Goal: Entertainment & Leisure: Consume media (video, audio)

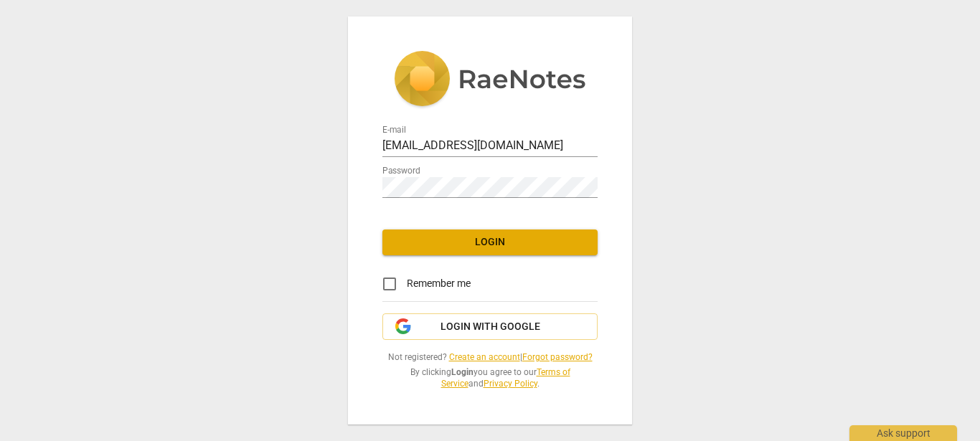
click at [477, 242] on span "Login" at bounding box center [490, 242] width 192 height 14
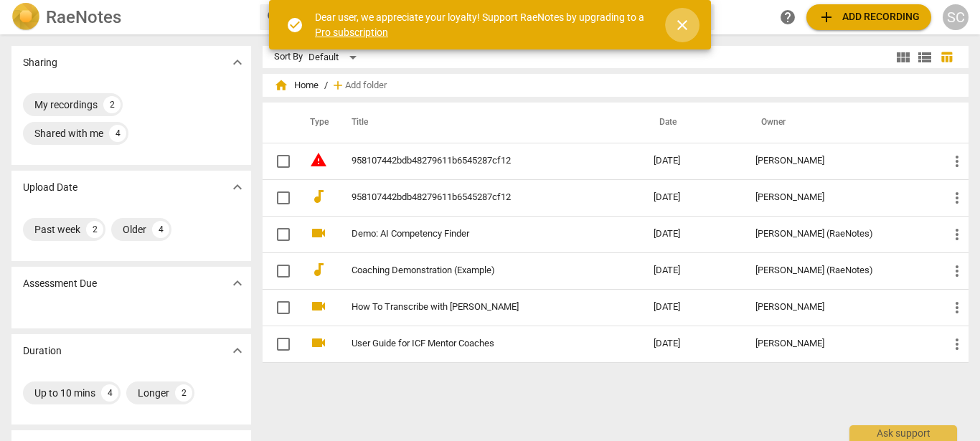
click at [685, 24] on span "close" at bounding box center [681, 24] width 17 height 17
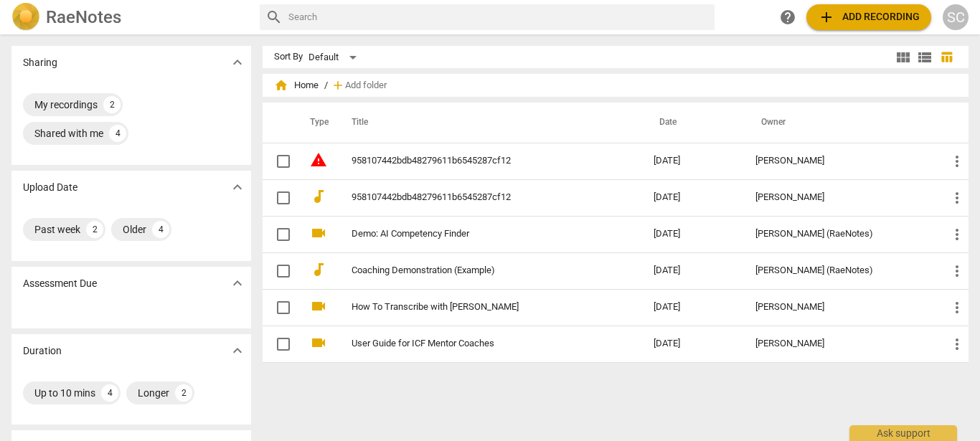
click at [338, 16] on input "text" at bounding box center [498, 17] width 421 height 23
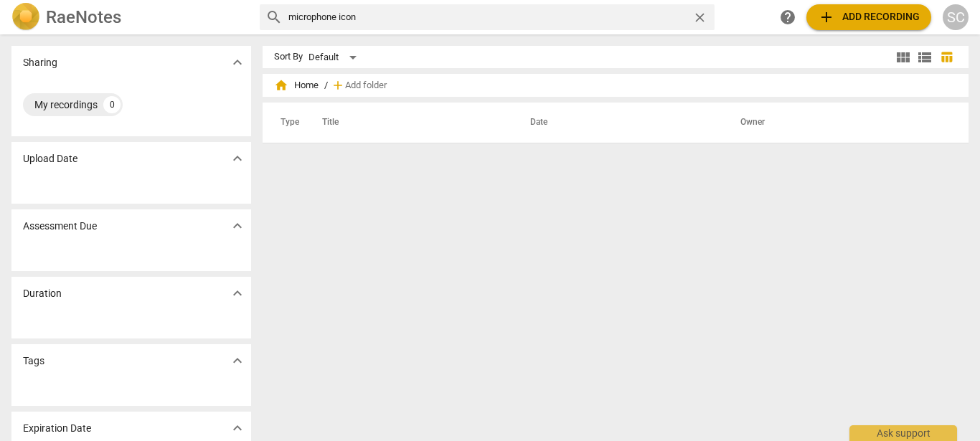
drag, startPoint x: 366, startPoint y: 18, endPoint x: 288, endPoint y: 15, distance: 77.5
click at [288, 15] on input "microphone icon" at bounding box center [487, 17] width 399 height 23
type input "record"
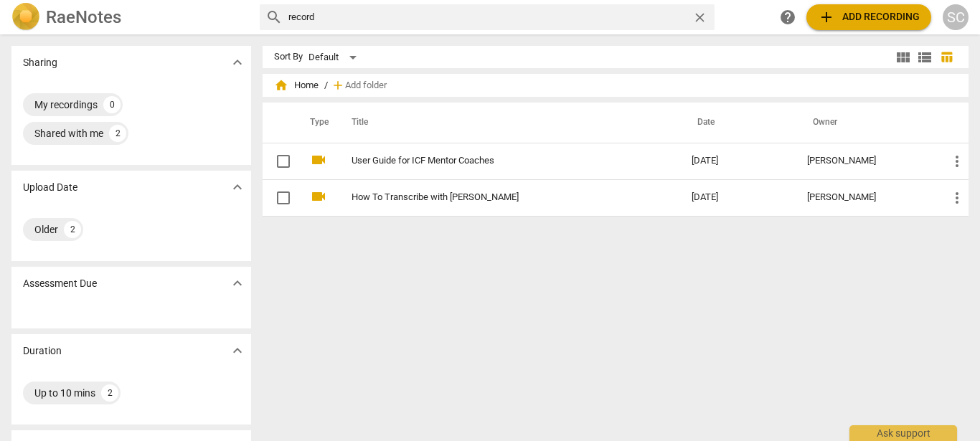
click at [959, 17] on div "SC" at bounding box center [955, 17] width 26 height 26
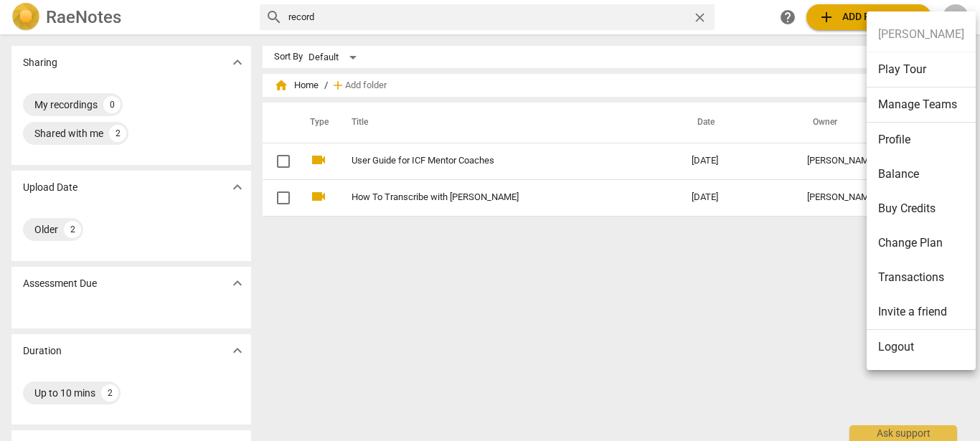
click at [737, 304] on div at bounding box center [490, 220] width 980 height 441
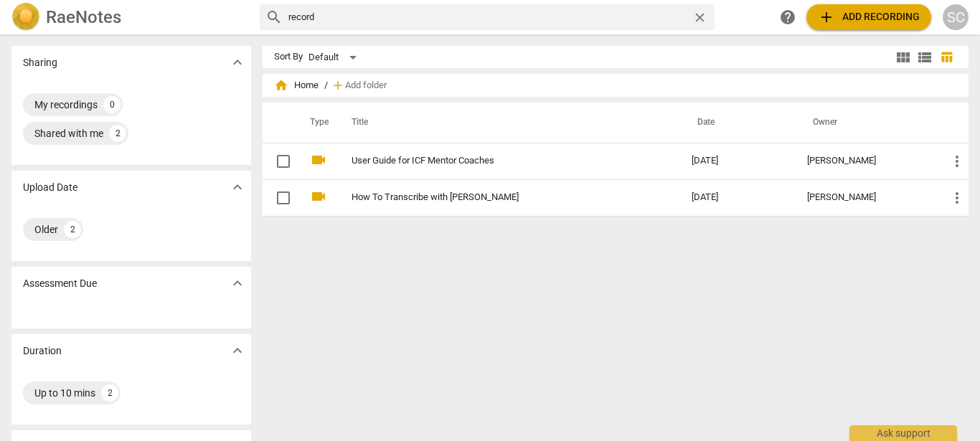
click at [334, 86] on span "add" at bounding box center [338, 85] width 14 height 14
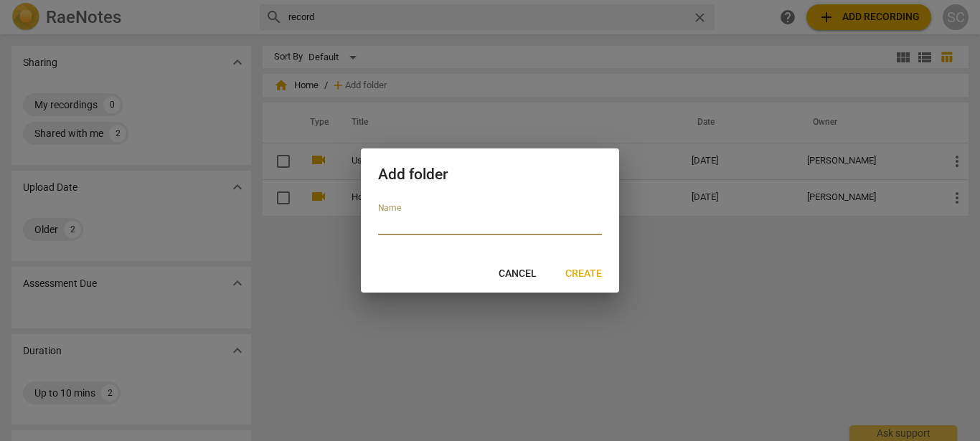
click at [527, 272] on span "Cancel" at bounding box center [517, 274] width 38 height 14
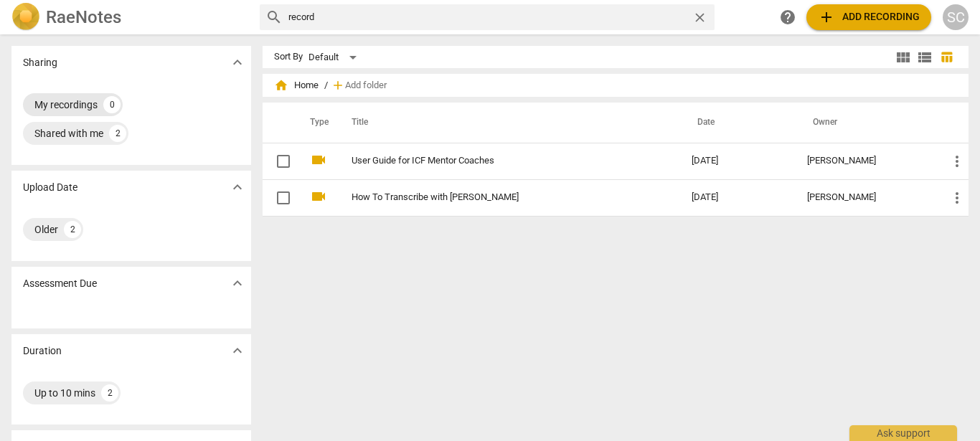
click at [77, 105] on div "My recordings" at bounding box center [65, 105] width 63 height 14
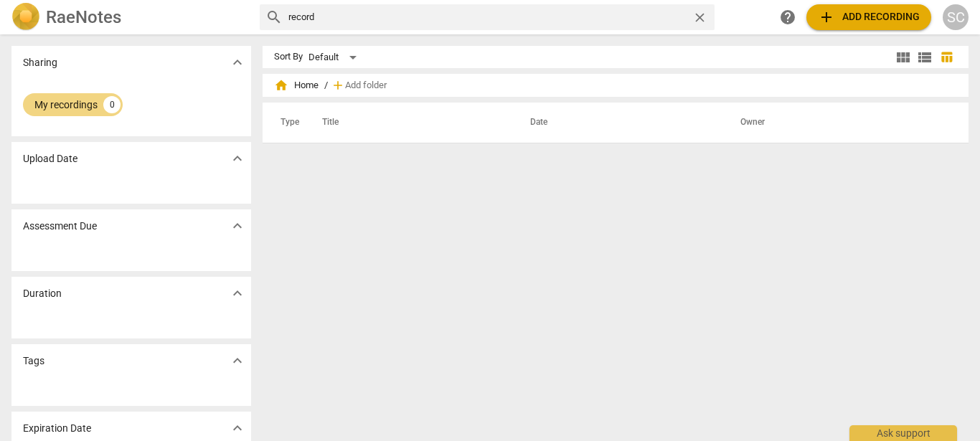
click at [875, 16] on span "add Add recording" at bounding box center [868, 17] width 102 height 17
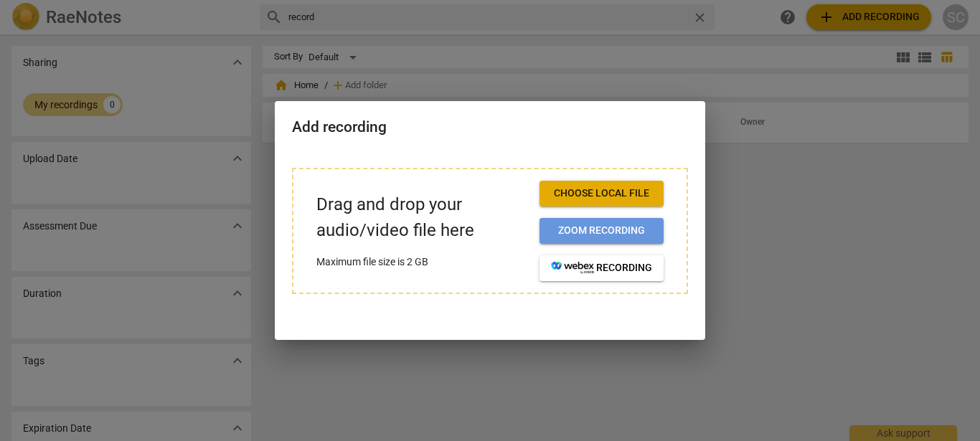
click at [599, 232] on span "Zoom recording" at bounding box center [601, 231] width 101 height 14
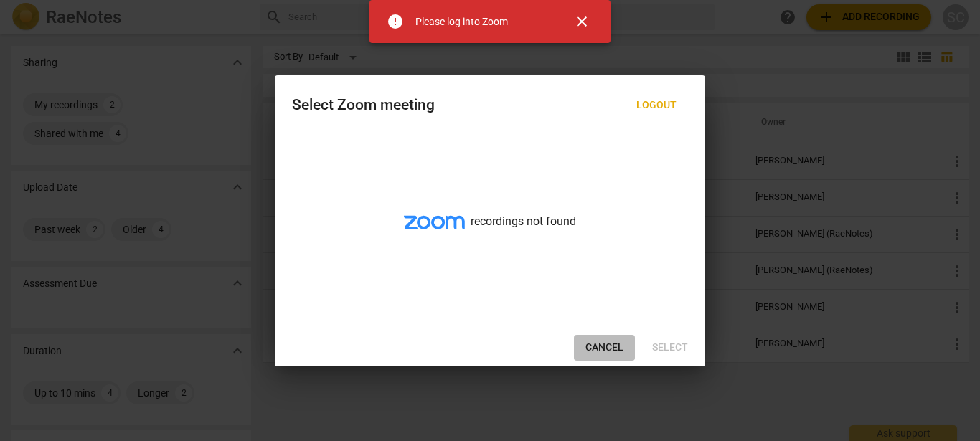
click at [617, 343] on span "Cancel" at bounding box center [604, 348] width 38 height 14
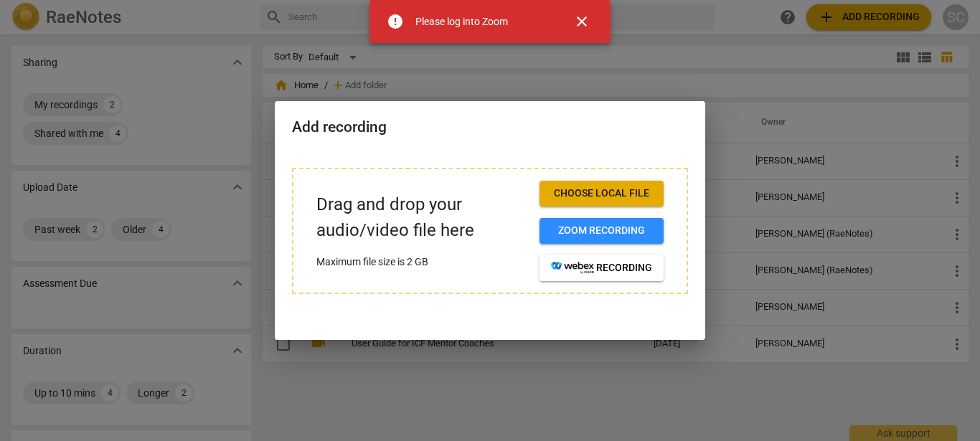
click at [585, 19] on span "close" at bounding box center [581, 21] width 17 height 17
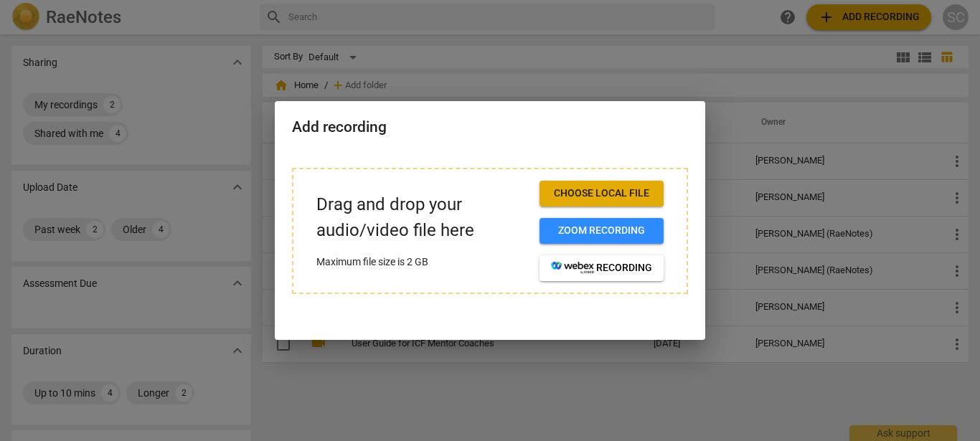
click at [624, 66] on div at bounding box center [490, 220] width 980 height 441
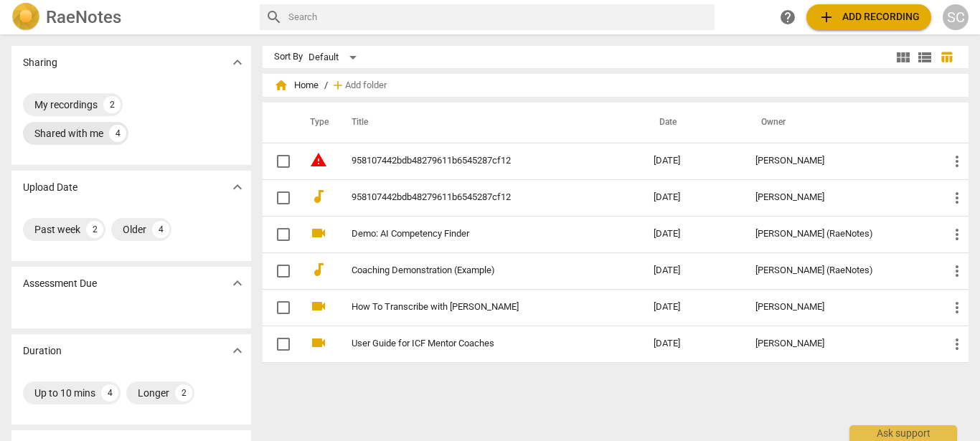
click at [92, 135] on div "Shared with me" at bounding box center [68, 133] width 69 height 14
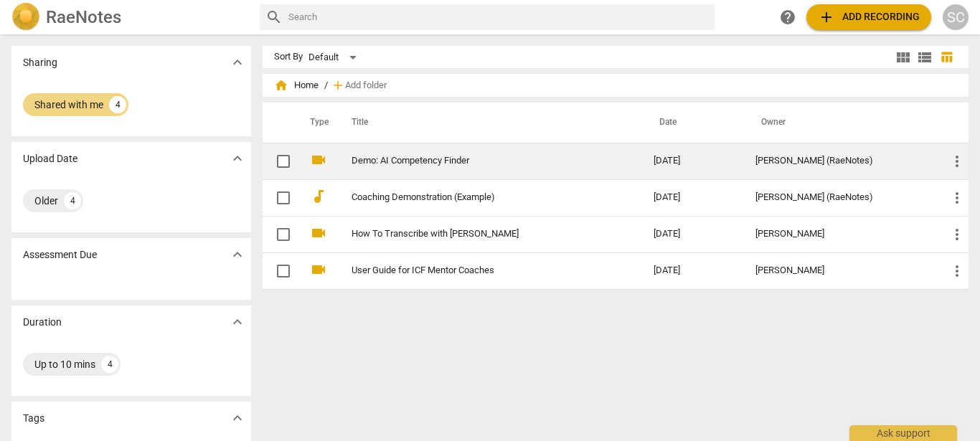
click at [409, 163] on link "Demo: AI Competency Finder" at bounding box center [476, 161] width 250 height 11
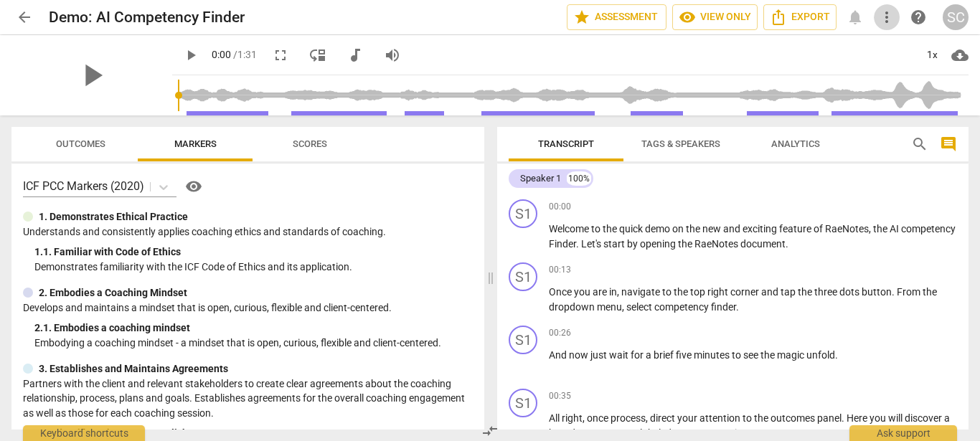
click at [883, 22] on span "more_vert" at bounding box center [886, 17] width 17 height 17
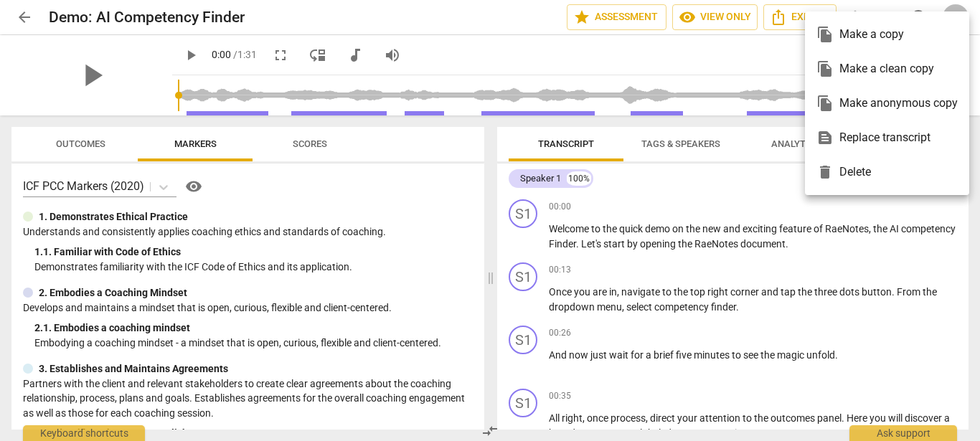
click at [355, 9] on div at bounding box center [490, 220] width 980 height 441
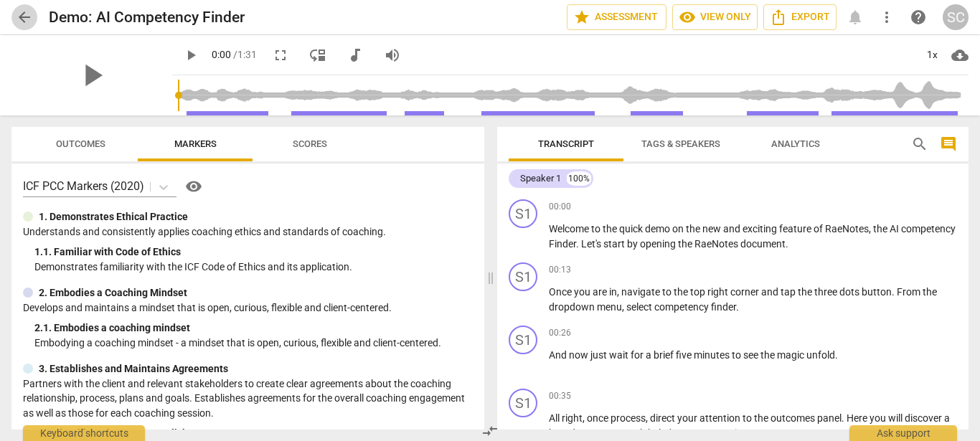
click at [23, 14] on span "arrow_back" at bounding box center [24, 17] width 17 height 17
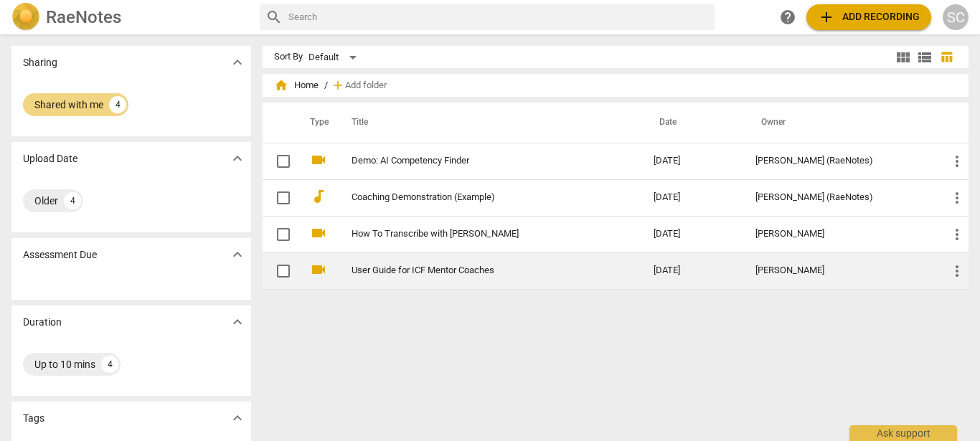
click at [417, 273] on link "User Guide for ICF Mentor Coaches" at bounding box center [476, 270] width 250 height 11
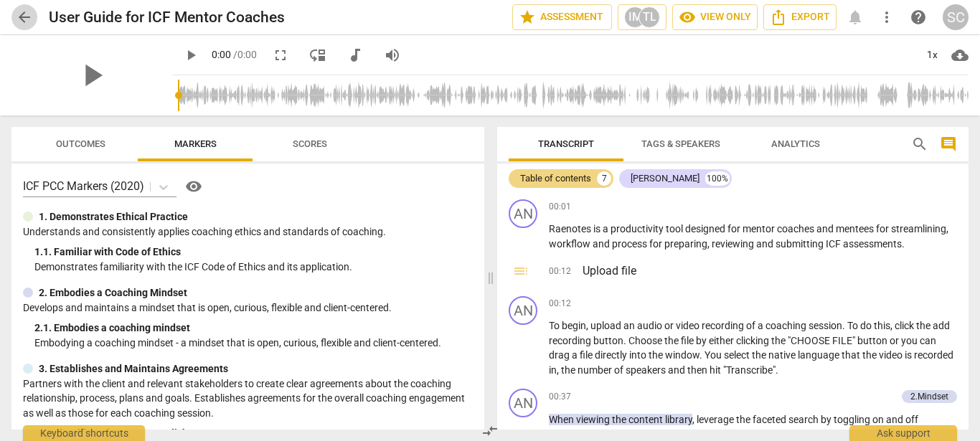
click at [23, 16] on span "arrow_back" at bounding box center [24, 17] width 17 height 17
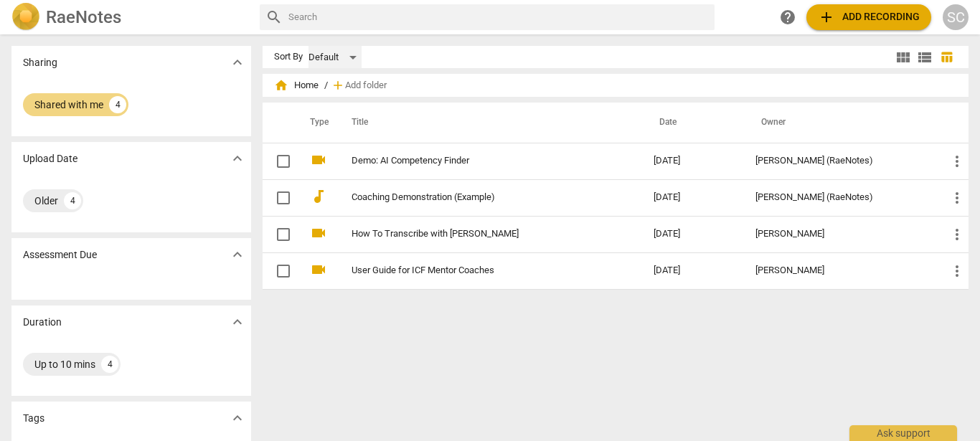
click at [350, 56] on div "Default" at bounding box center [334, 57] width 53 height 23
click at [349, 57] on li "Default" at bounding box center [342, 57] width 68 height 27
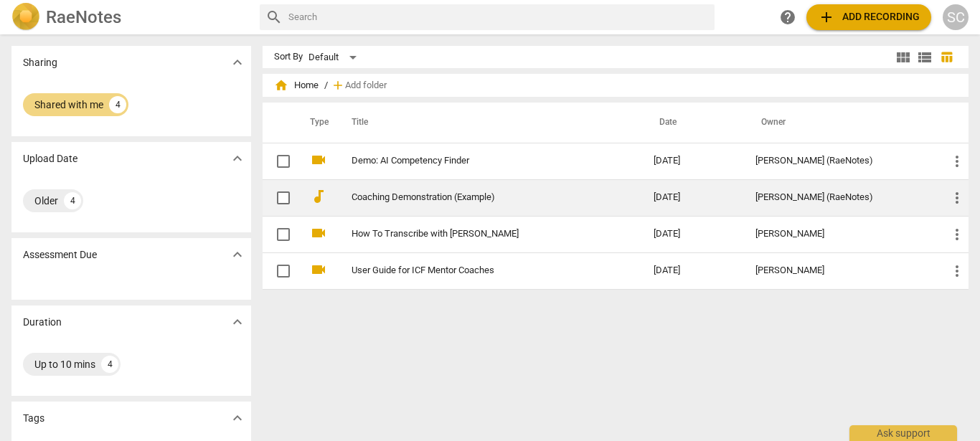
click at [321, 201] on span "audiotrack" at bounding box center [318, 196] width 17 height 17
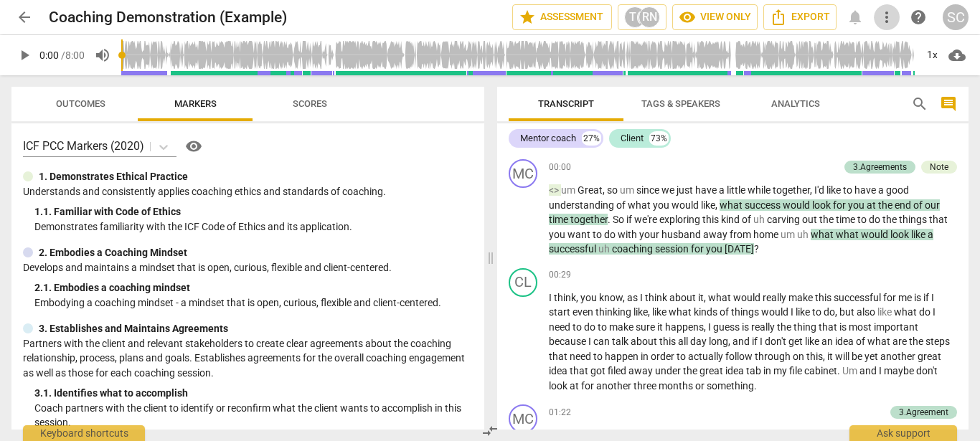
click at [884, 14] on span "more_vert" at bounding box center [886, 17] width 17 height 17
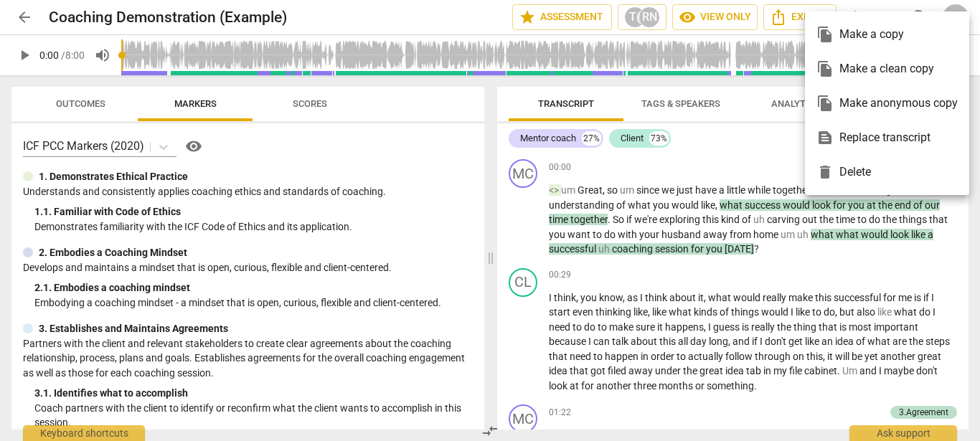
click at [790, 22] on div at bounding box center [490, 220] width 980 height 441
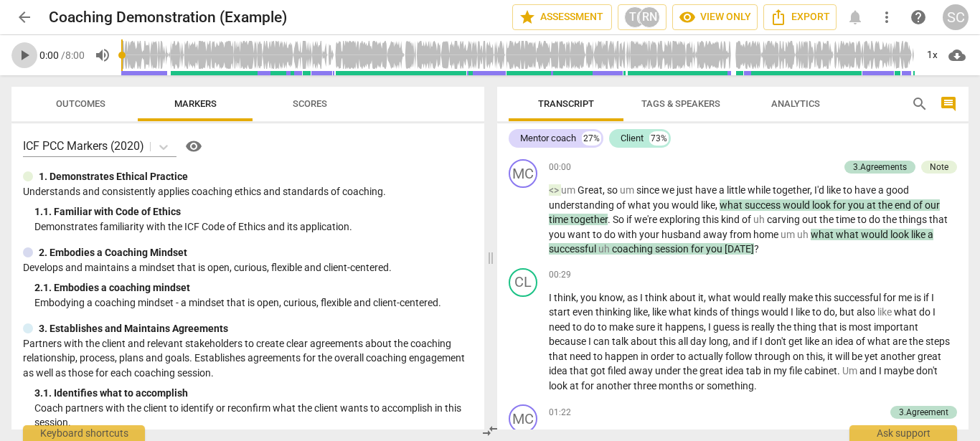
click at [24, 55] on span "play_arrow" at bounding box center [24, 55] width 17 height 17
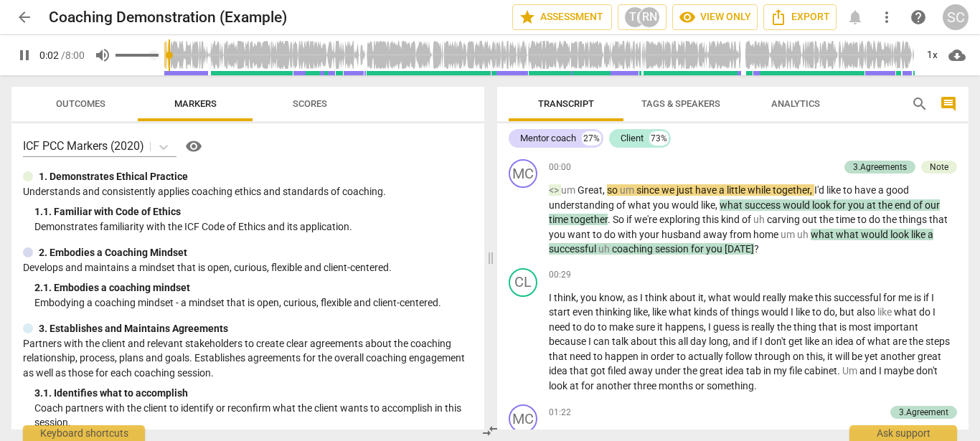
type input "3"
type input "0.04"
type input "3"
type input "0.04"
click at [124, 54] on input "range" at bounding box center [136, 55] width 43 height 3
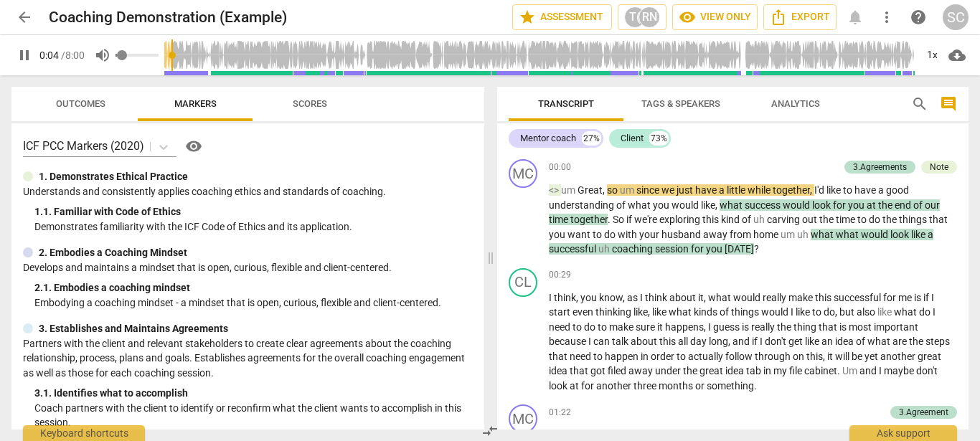
type input "5"
type input "0.25"
type input "5"
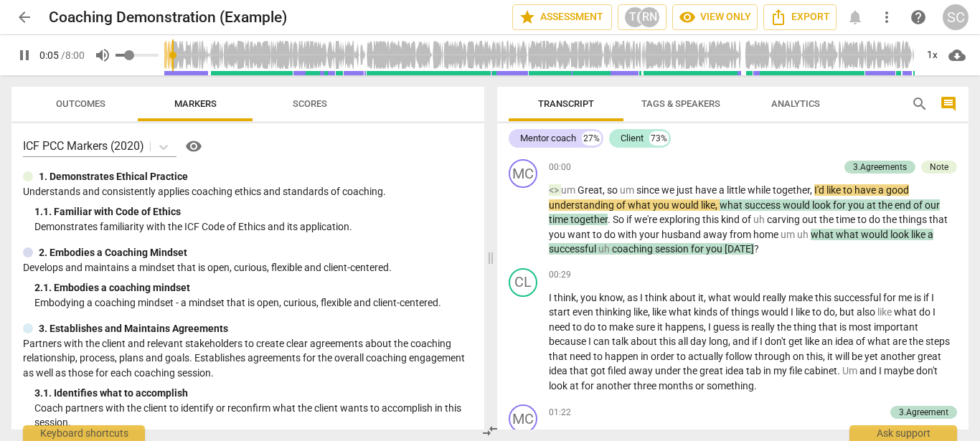
type input "0.25"
click at [131, 54] on input "range" at bounding box center [136, 55] width 43 height 3
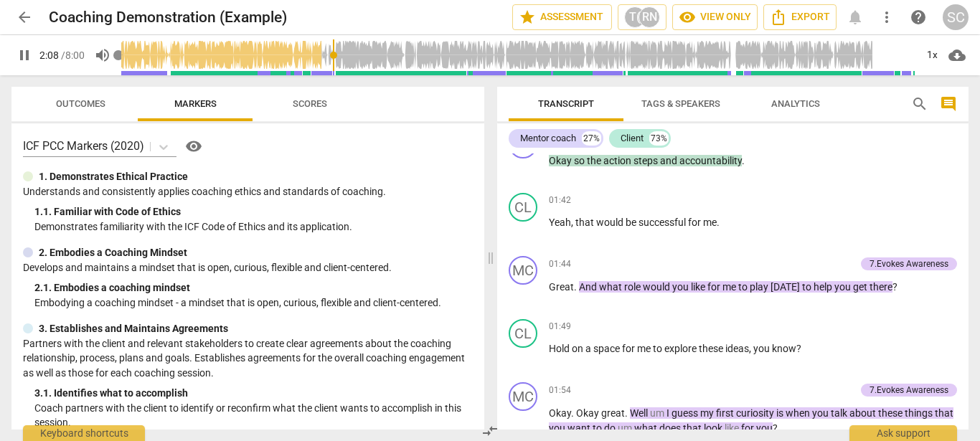
scroll to position [716, 0]
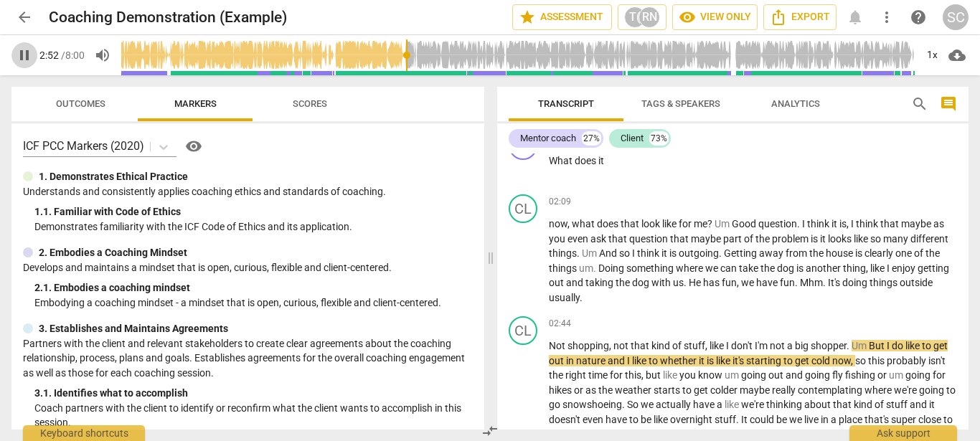
click at [27, 54] on span "pause" at bounding box center [24, 55] width 17 height 17
type input "173"
